Goal: Navigation & Orientation: Find specific page/section

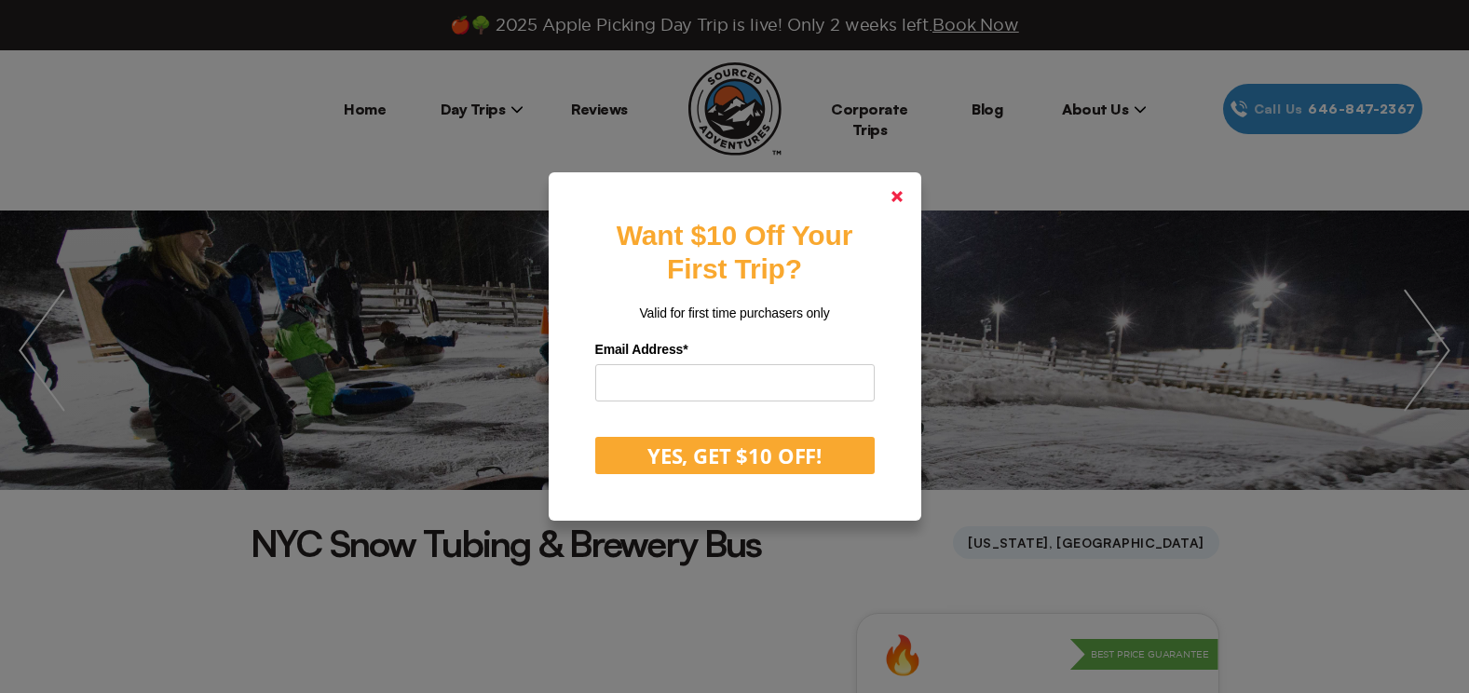
click at [903, 195] on polygon at bounding box center [897, 196] width 11 height 11
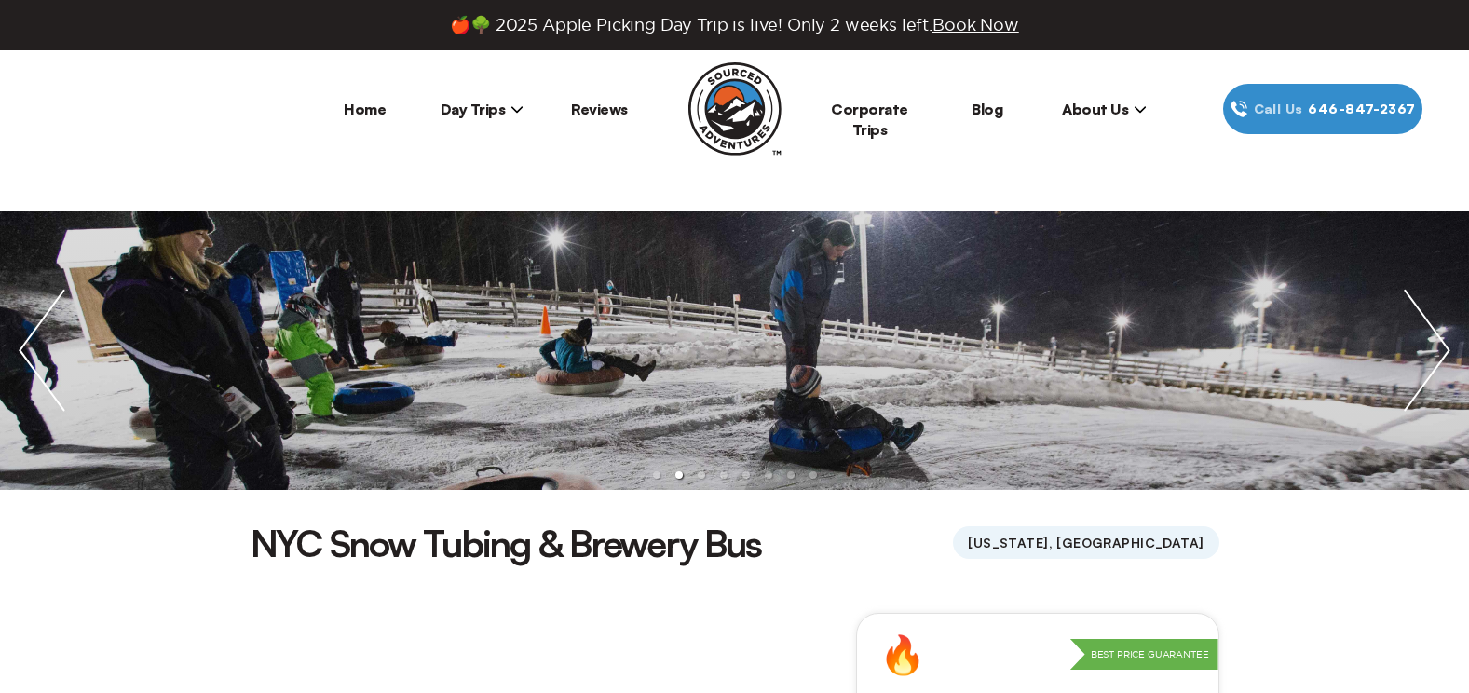
click at [488, 112] on span "Day Trips" at bounding box center [483, 109] width 84 height 19
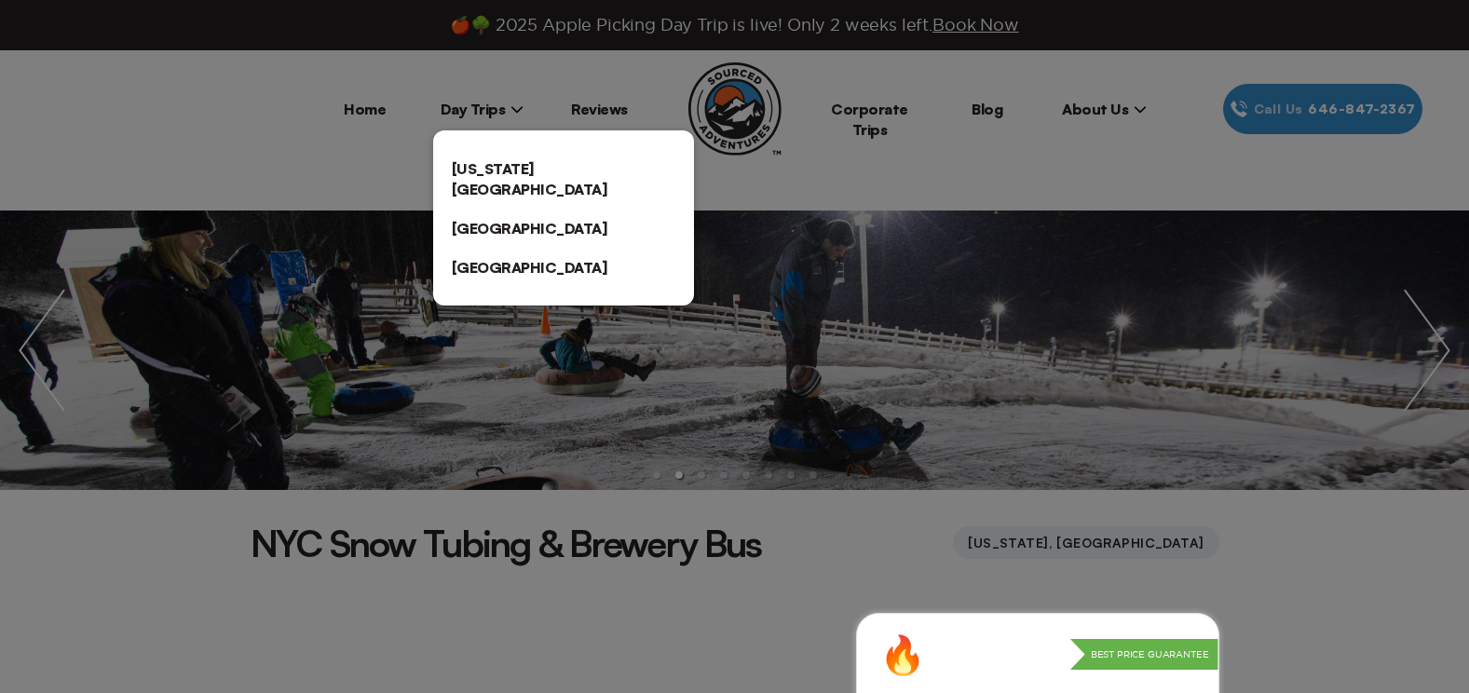
click at [491, 161] on link "[US_STATE][GEOGRAPHIC_DATA]" at bounding box center [563, 179] width 261 height 60
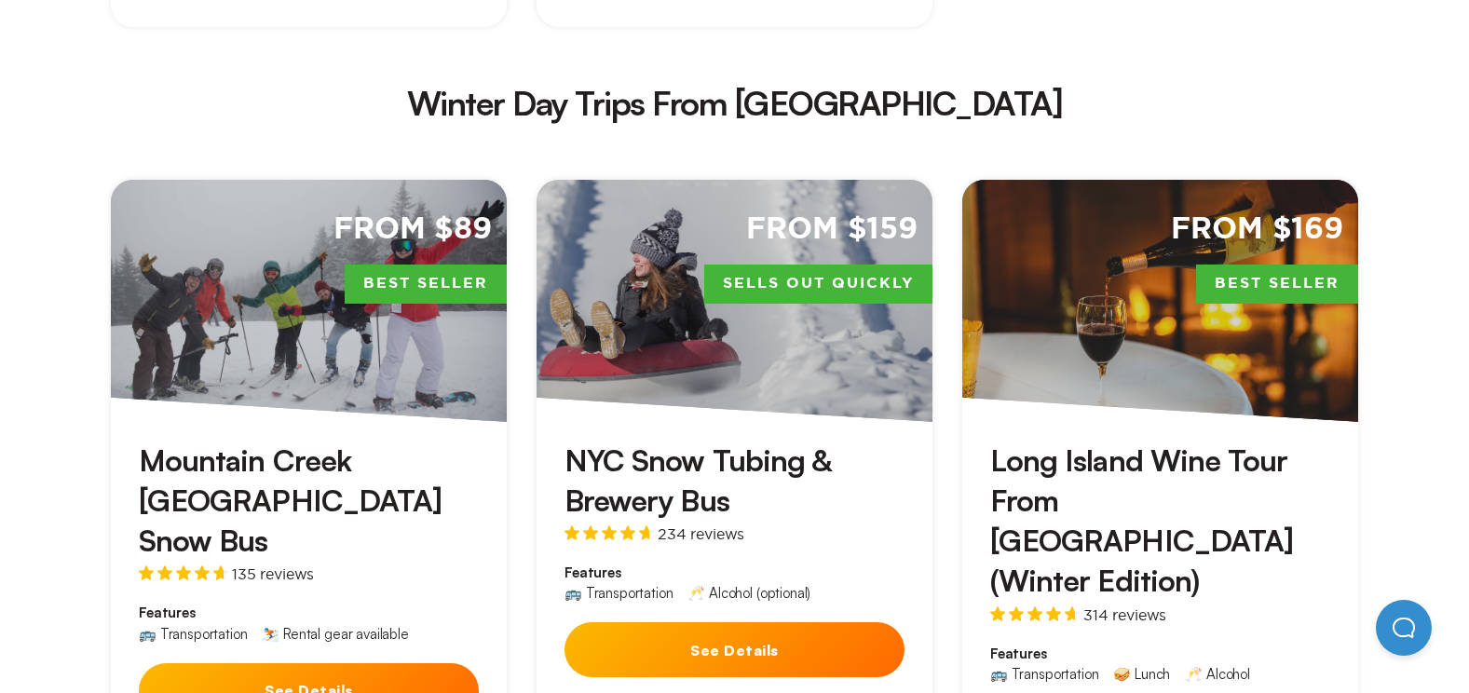
scroll to position [3261, 0]
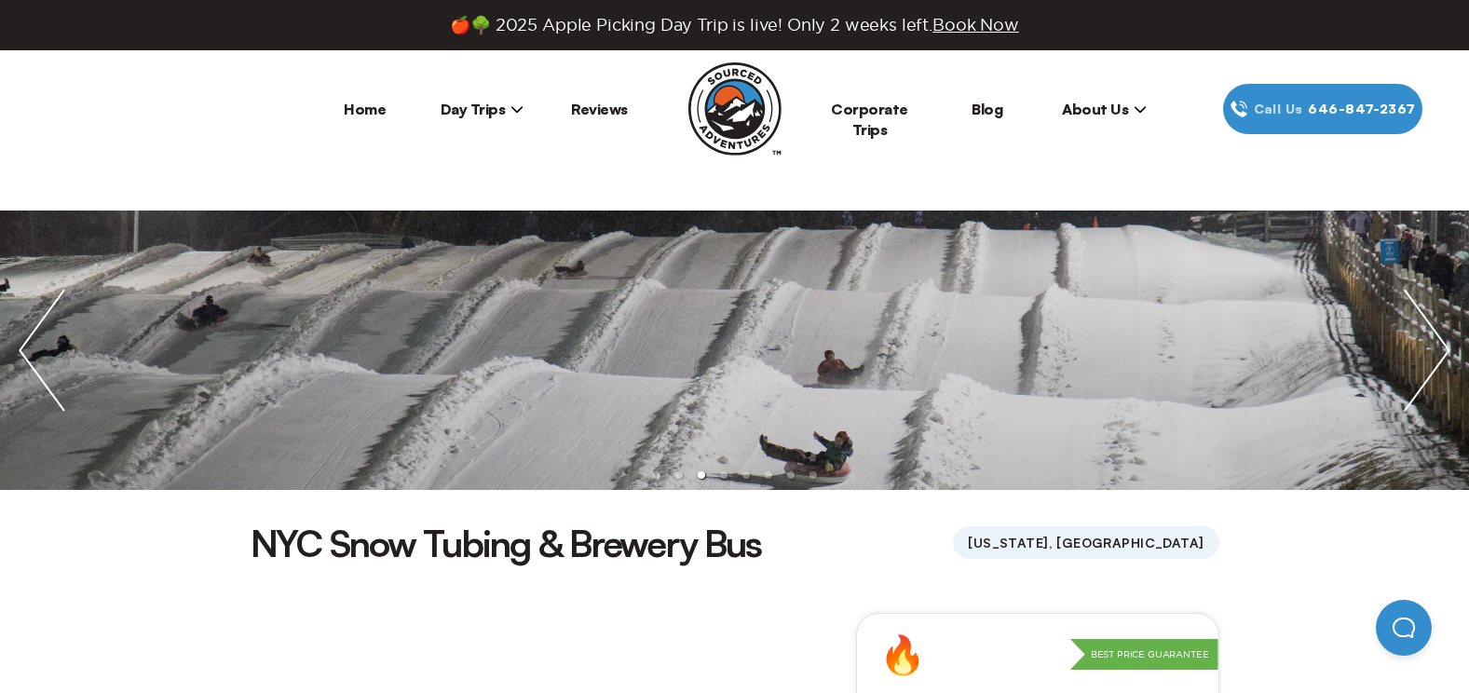
click at [852, 126] on li "Corporate Trips" at bounding box center [870, 109] width 117 height 50
click at [849, 109] on link "Corporate Trips" at bounding box center [869, 119] width 77 height 39
